Goal: Task Accomplishment & Management: Complete application form

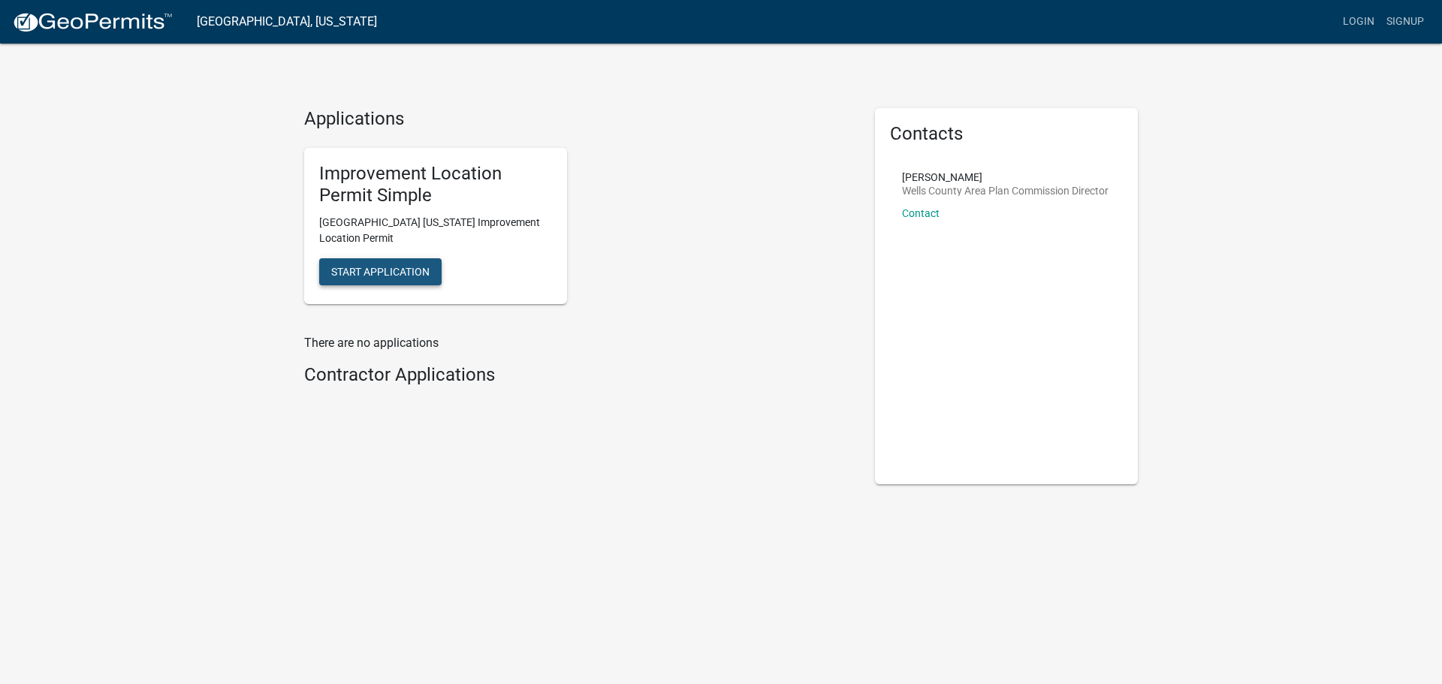
click at [370, 269] on span "Start Application" at bounding box center [380, 272] width 98 height 12
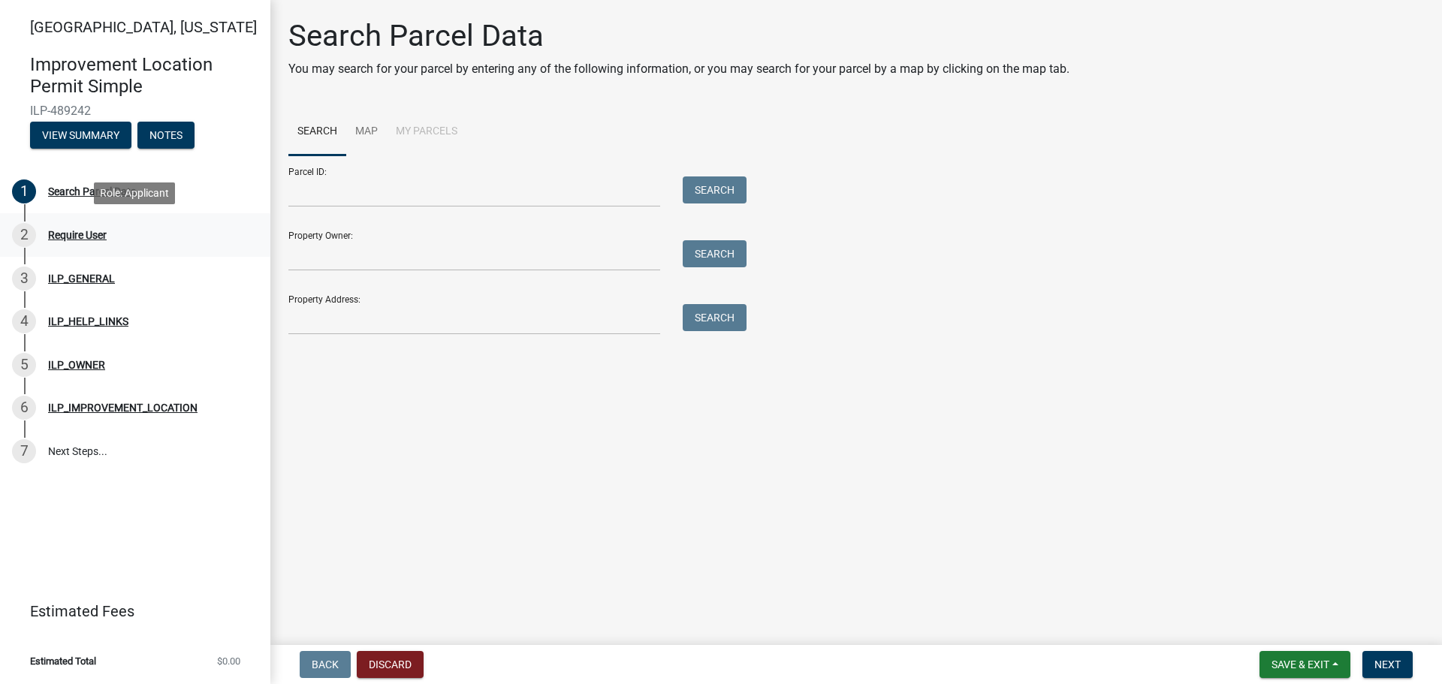
click at [85, 231] on div "Require User" at bounding box center [77, 235] width 59 height 11
click at [110, 403] on div "ILP_IMPROVEMENT_LOCATION" at bounding box center [122, 408] width 149 height 11
click at [86, 128] on button "View Summary" at bounding box center [80, 135] width 101 height 27
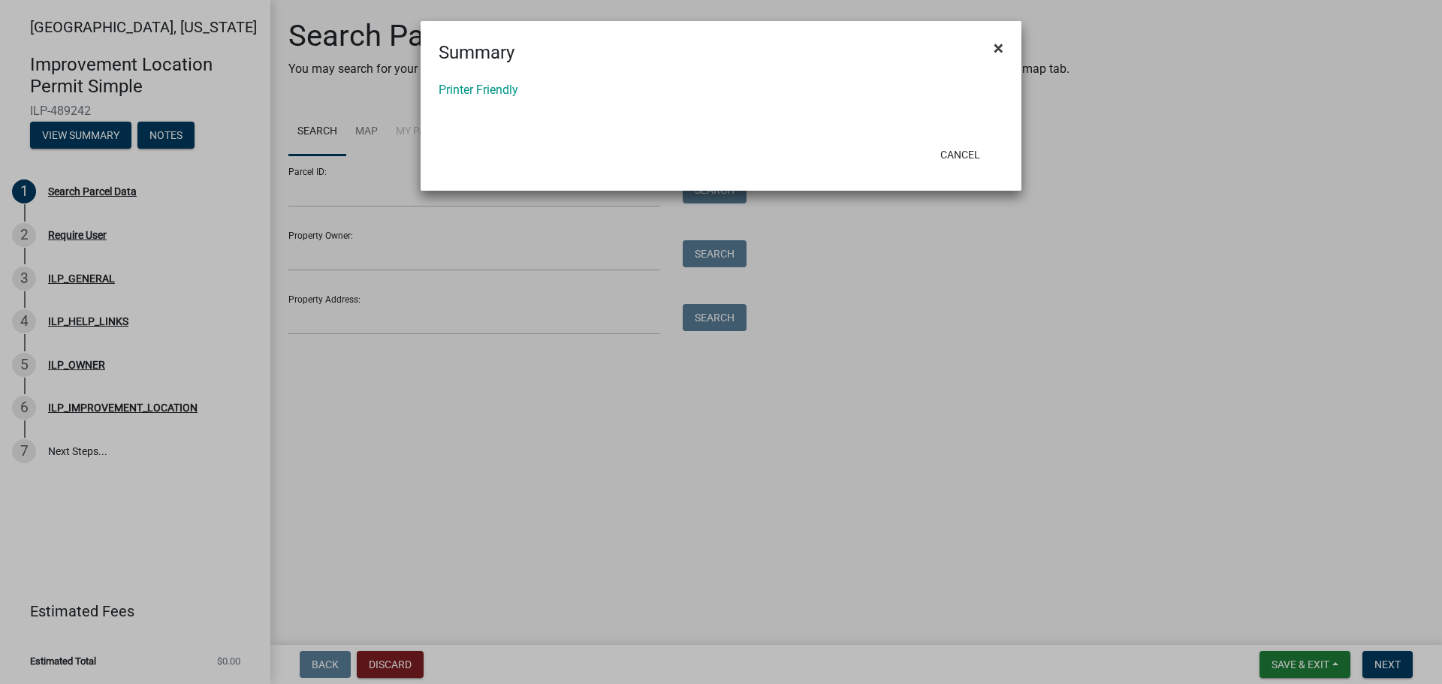
click at [1000, 42] on span "×" at bounding box center [999, 48] width 10 height 21
